Goal: Task Accomplishment & Management: Complete application form

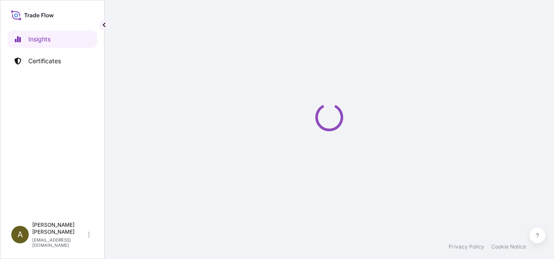
select select "2025"
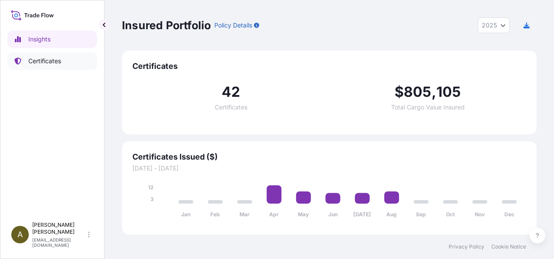
click at [44, 61] on p "Certificates" at bounding box center [44, 61] width 33 height 9
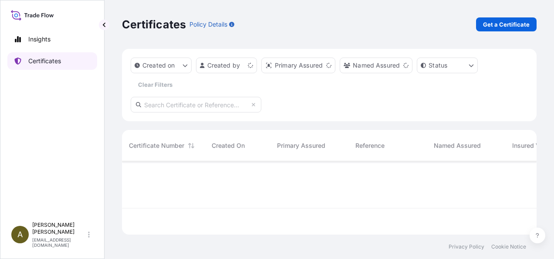
scroll to position [71, 407]
click at [496, 27] on p "Get a Certificate" at bounding box center [506, 24] width 47 height 9
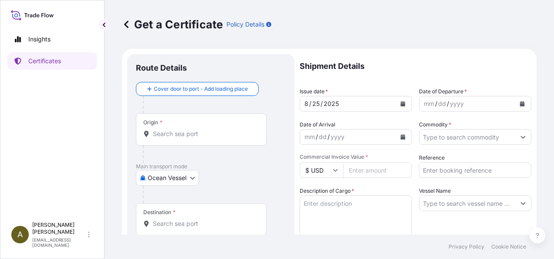
click at [193, 182] on body "Insights Certificates A [PERSON_NAME] [PERSON_NAME][EMAIL_ADDRESS][DOMAIN_NAME]…" at bounding box center [277, 129] width 554 height 259
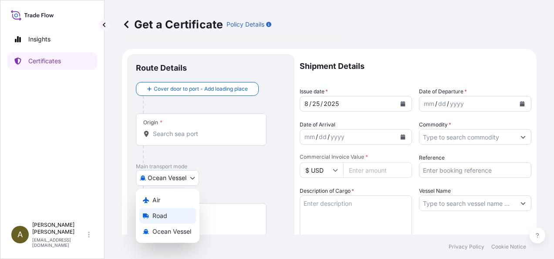
click at [163, 214] on span "Road" at bounding box center [159, 215] width 15 height 9
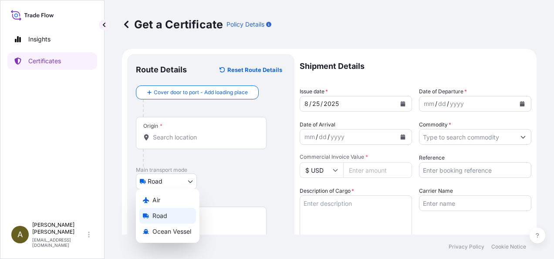
select select "Road"
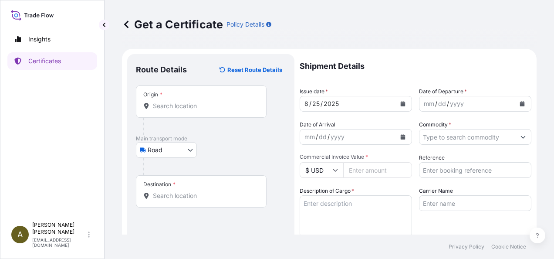
click at [171, 101] on div "Origin *" at bounding box center [201, 101] width 131 height 32
click at [171, 101] on input "Origin *" at bounding box center [204, 105] width 103 height 9
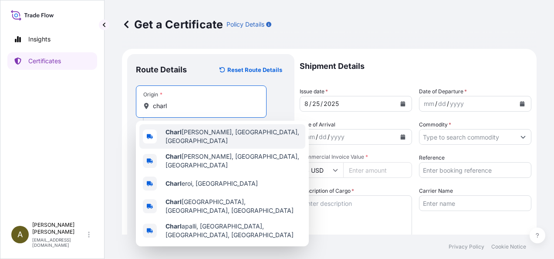
click at [209, 138] on span "[PERSON_NAME], [GEOGRAPHIC_DATA], [GEOGRAPHIC_DATA]" at bounding box center [233, 136] width 136 height 17
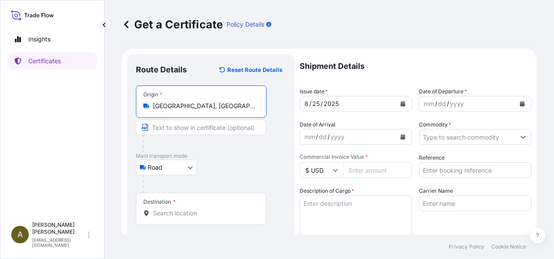
type input "[GEOGRAPHIC_DATA], [GEOGRAPHIC_DATA], [GEOGRAPHIC_DATA]"
click at [192, 206] on div "Destination *" at bounding box center [201, 208] width 131 height 32
click at [192, 208] on input "Destination *" at bounding box center [204, 212] width 103 height 9
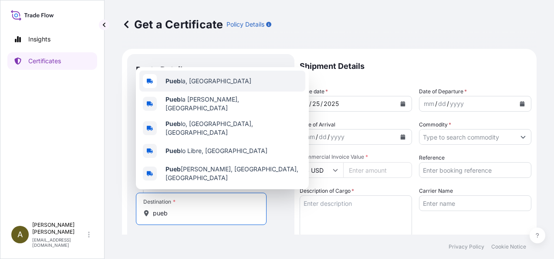
click at [212, 91] on div "Pueb la, [GEOGRAPHIC_DATA]" at bounding box center [222, 81] width 166 height 21
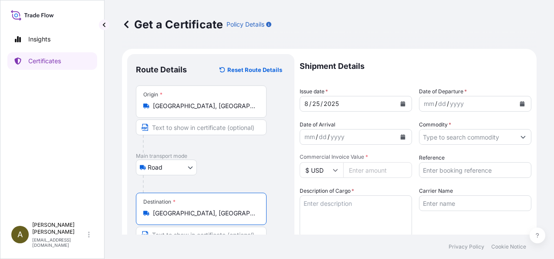
type input "[GEOGRAPHIC_DATA], [GEOGRAPHIC_DATA]"
click at [520, 103] on icon "Calendar" at bounding box center [522, 103] width 5 height 5
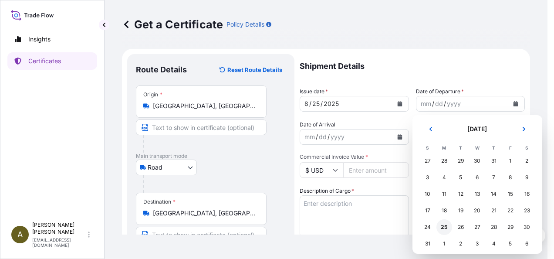
click at [443, 229] on div "25" at bounding box center [444, 227] width 16 height 16
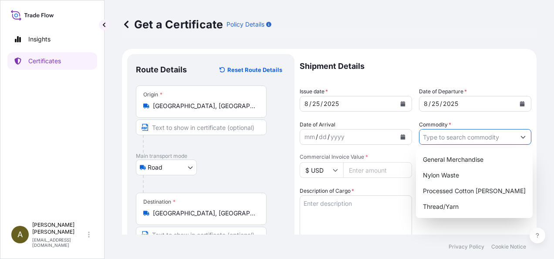
click at [474, 138] on input "Commodity *" at bounding box center [467, 137] width 96 height 16
click at [468, 157] on div "General Merchandise" at bounding box center [474, 159] width 110 height 16
type input "General Merchandise"
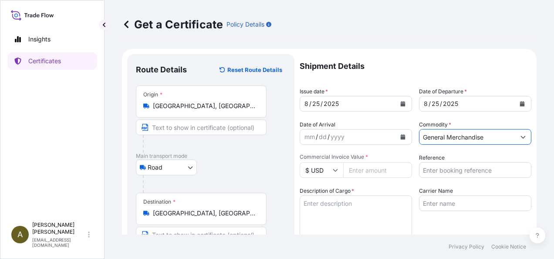
click at [446, 173] on input "Reference" at bounding box center [475, 170] width 112 height 16
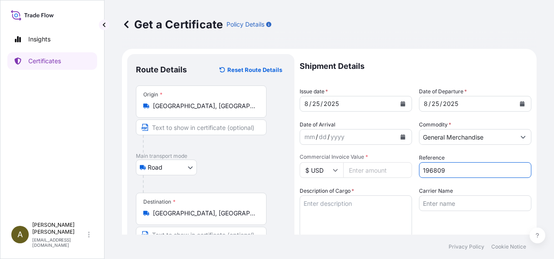
type input "196809"
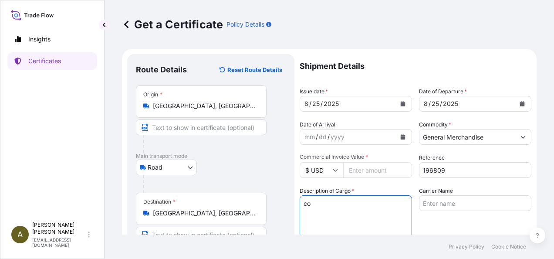
type textarea "c"
type textarea "COTTON, CARDED OR COMBED (HTS 5203.00) TYPE CLK"
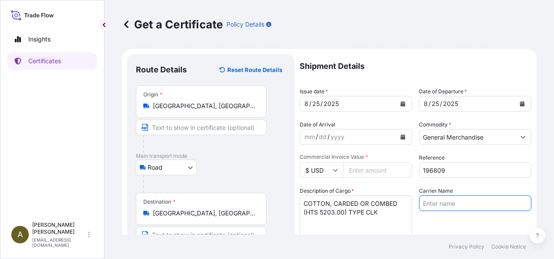
click at [470, 198] on input "Carrier Name" at bounding box center [475, 203] width 112 height 16
type input "B"
type input "Rush Service"
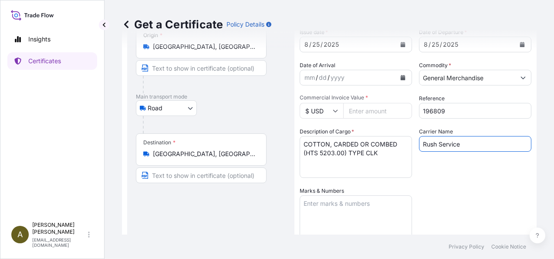
scroll to position [120, 0]
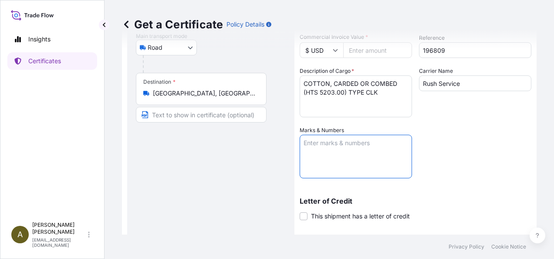
click at [334, 146] on textarea "Marks & Numbers" at bounding box center [355, 156] width 112 height 44
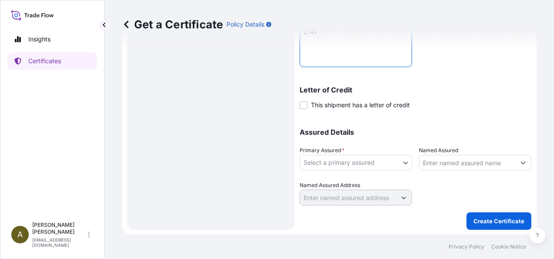
type textarea "2141"
click at [360, 158] on body "Insights Certificates A [PERSON_NAME] [PERSON_NAME][EMAIL_ADDRESS][DOMAIN_NAME]…" at bounding box center [277, 129] width 554 height 259
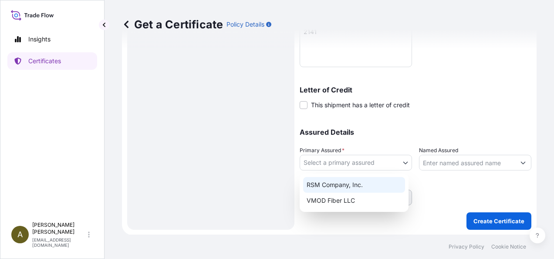
click at [344, 183] on div "RSM Company, Inc." at bounding box center [354, 185] width 102 height 16
select select "31552"
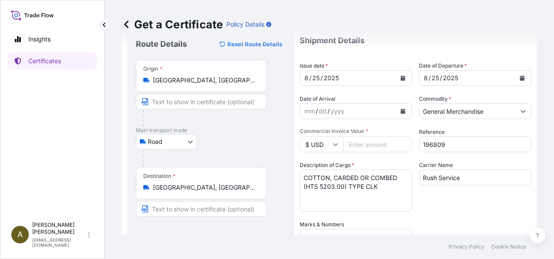
scroll to position [44, 0]
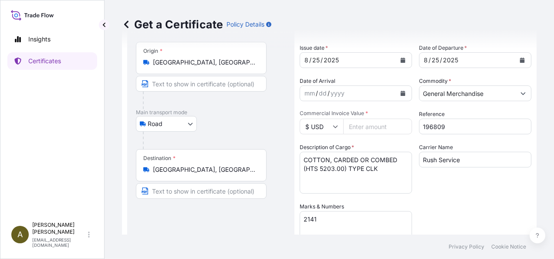
click at [357, 126] on input "Commercial Invoice Value *" at bounding box center [377, 126] width 69 height 16
type input "7365.74"
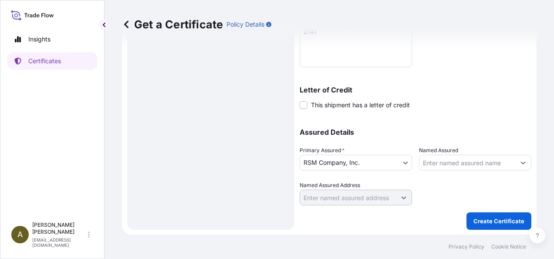
scroll to position [231, 0]
click at [496, 222] on p "Create Certificate" at bounding box center [498, 220] width 51 height 9
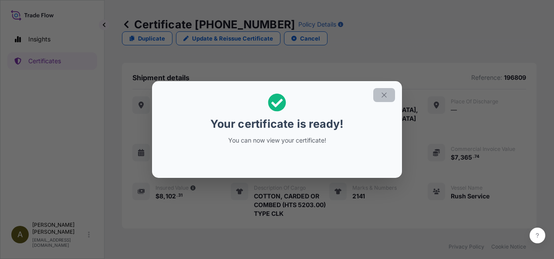
click at [384, 94] on icon "button" at bounding box center [383, 94] width 5 height 5
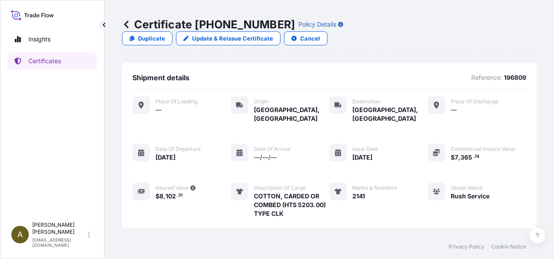
scroll to position [134, 0]
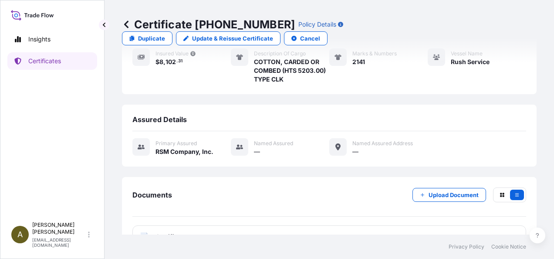
click at [240, 225] on div "PDF Certificate" at bounding box center [328, 236] width 393 height 23
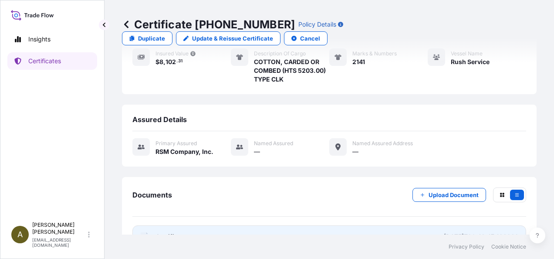
click at [242, 225] on link "PDF Certificate [DATE]T20:48:47.423232" at bounding box center [328, 236] width 393 height 23
